Goal: Navigation & Orientation: Go to known website

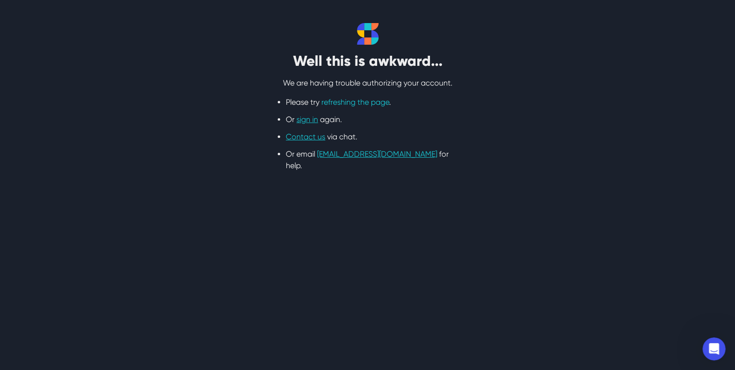
click at [342, 102] on link "refreshing the page" at bounding box center [355, 102] width 68 height 9
click at [305, 121] on link "sign in" at bounding box center [307, 119] width 22 height 9
click at [306, 121] on link "sign in" at bounding box center [307, 119] width 22 height 9
click at [304, 122] on link "sign in" at bounding box center [307, 119] width 22 height 9
